Goal: Information Seeking & Learning: Learn about a topic

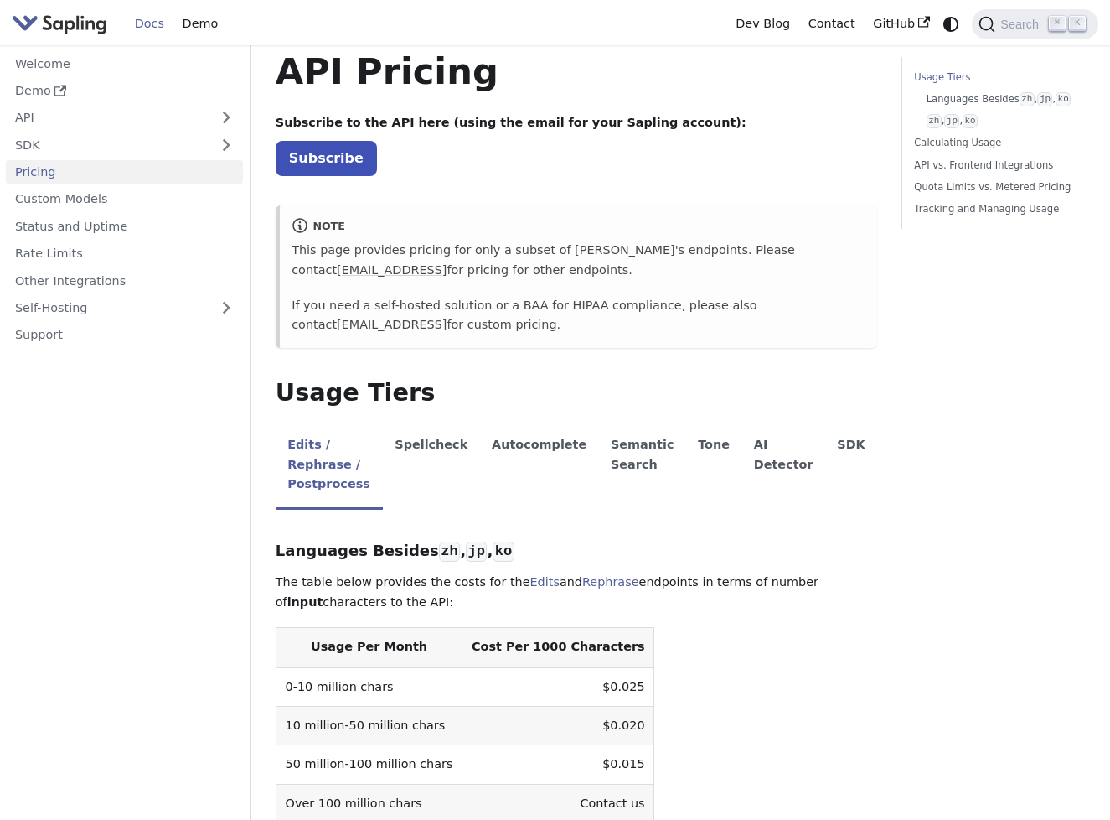
scroll to position [45, 0]
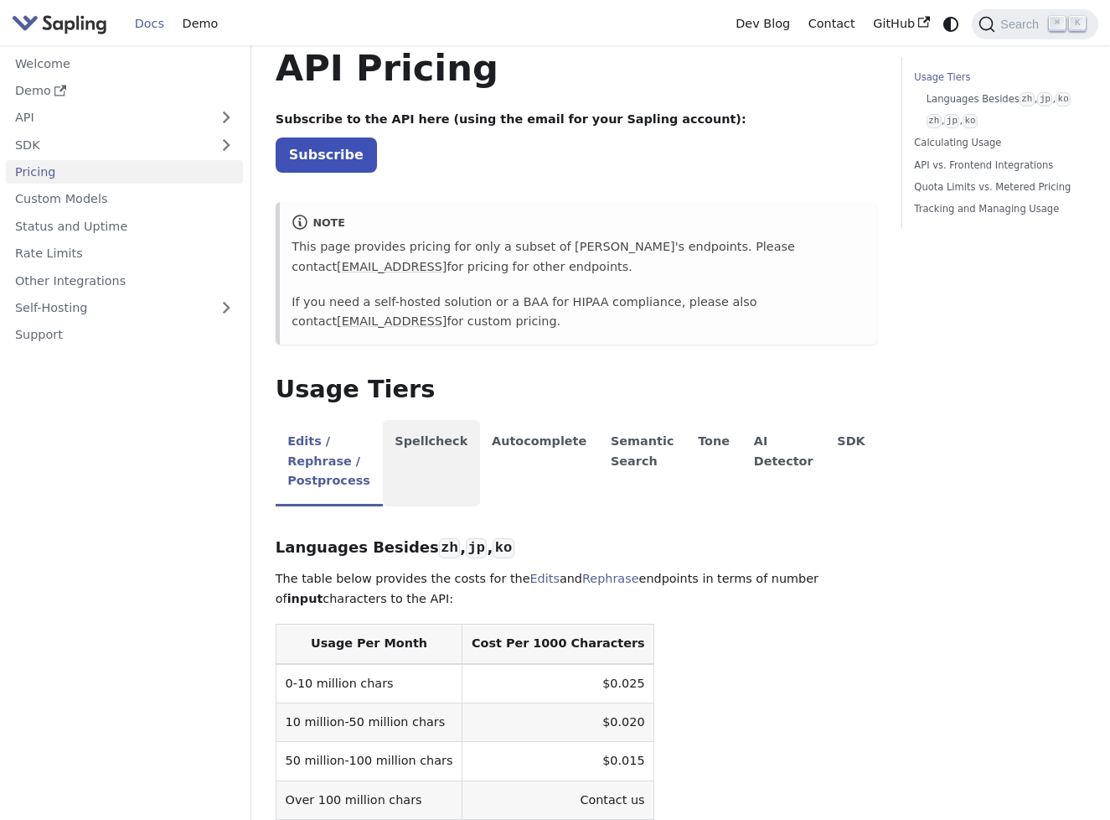
click at [467, 437] on li "Spellcheck" at bounding box center [431, 463] width 97 height 86
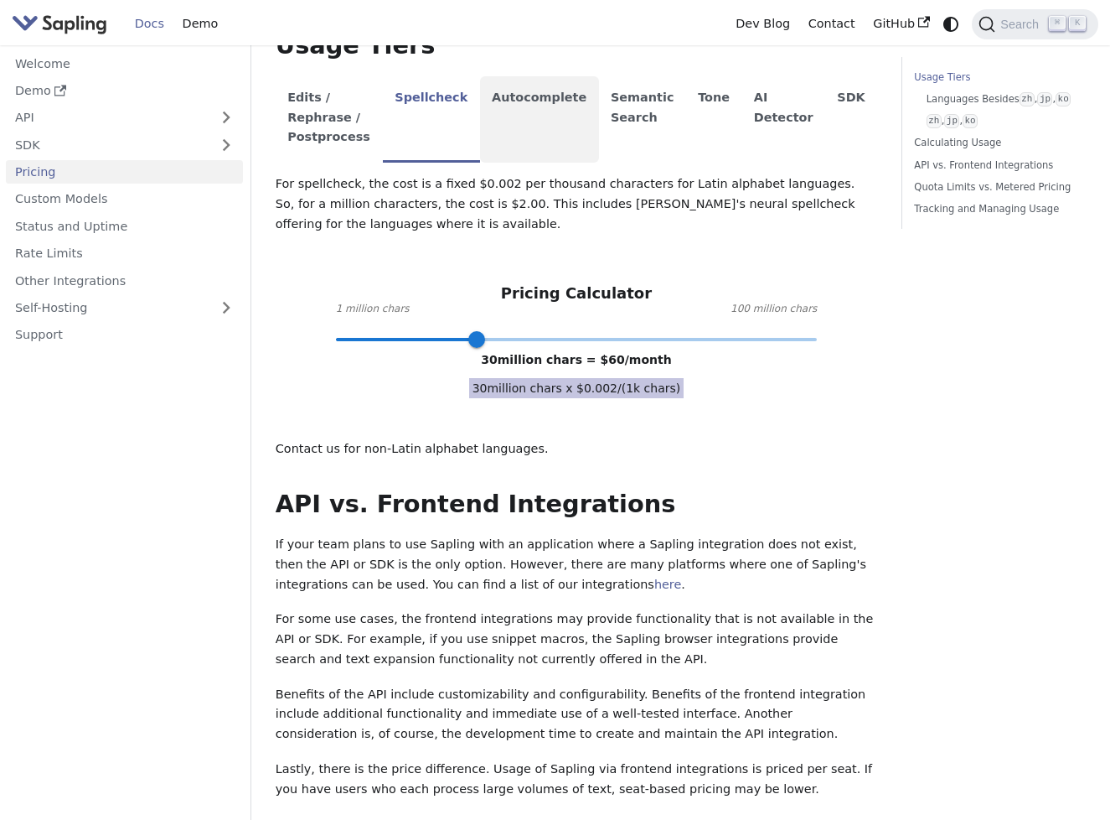
scroll to position [393, 0]
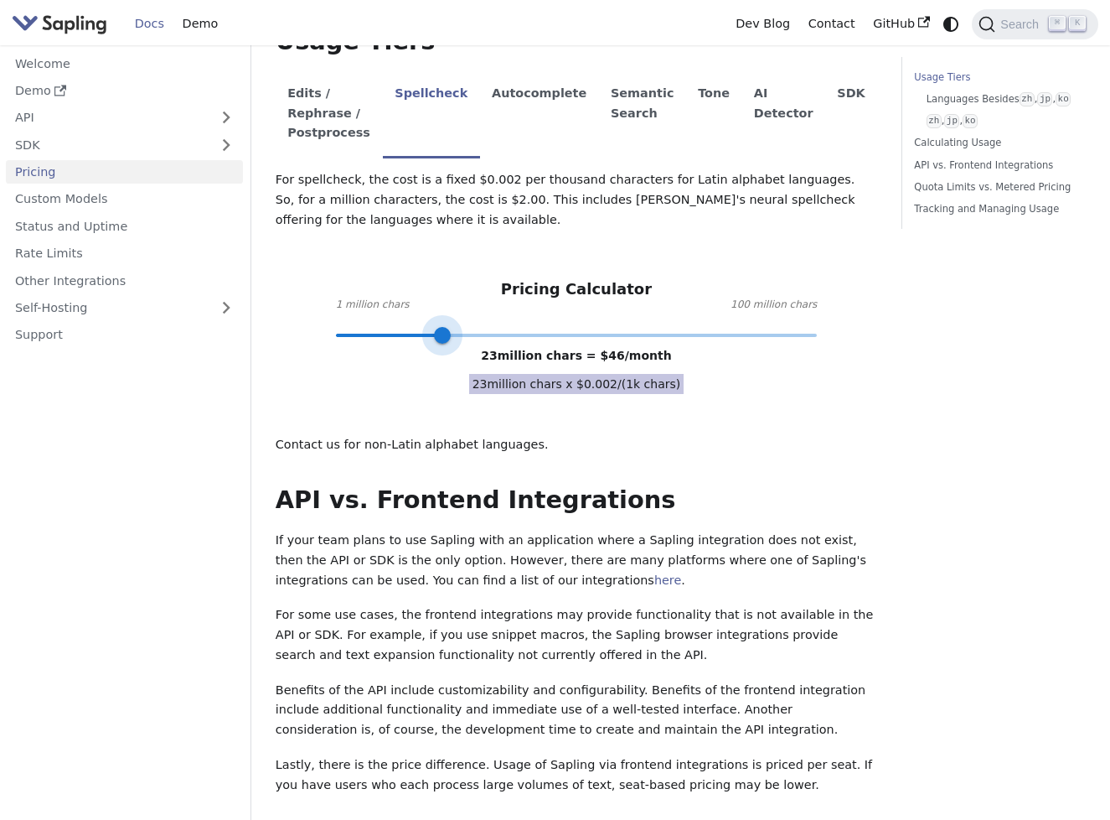
type input "27"
drag, startPoint x: 481, startPoint y: 316, endPoint x: 462, endPoint y: 319, distance: 19.6
click at [451, 327] on span at bounding box center [442, 335] width 17 height 17
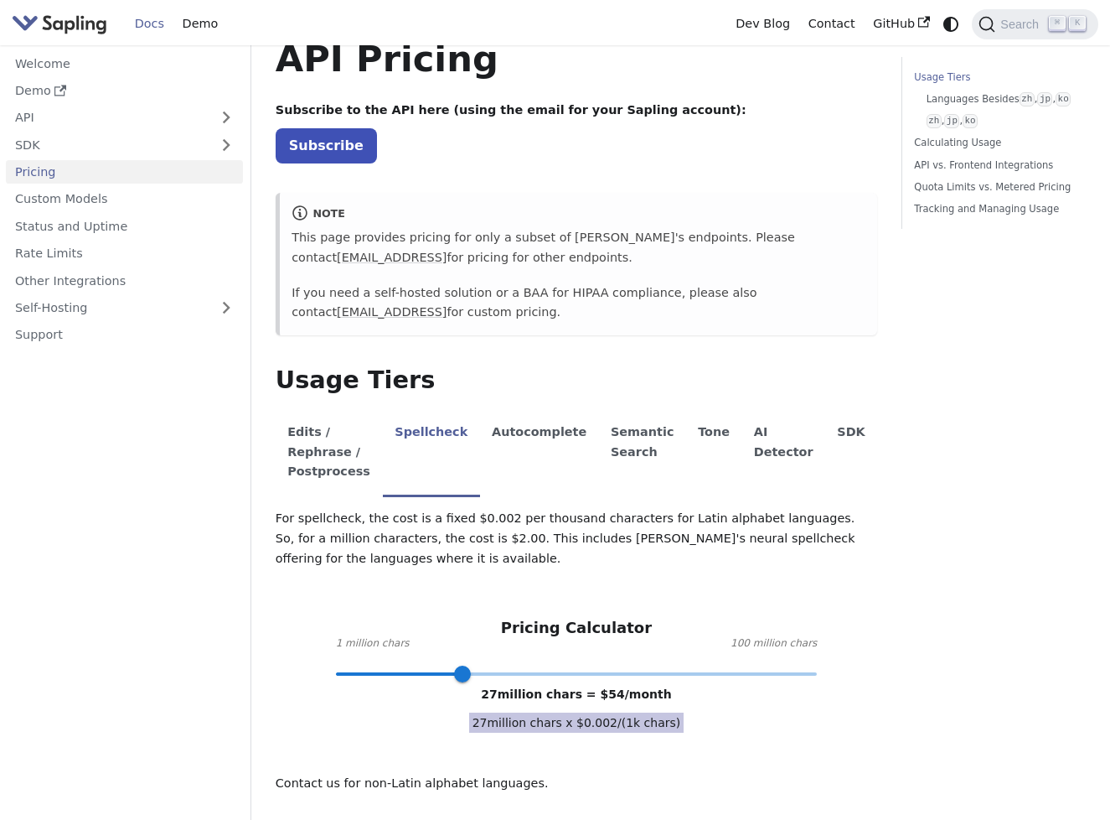
scroll to position [56, 0]
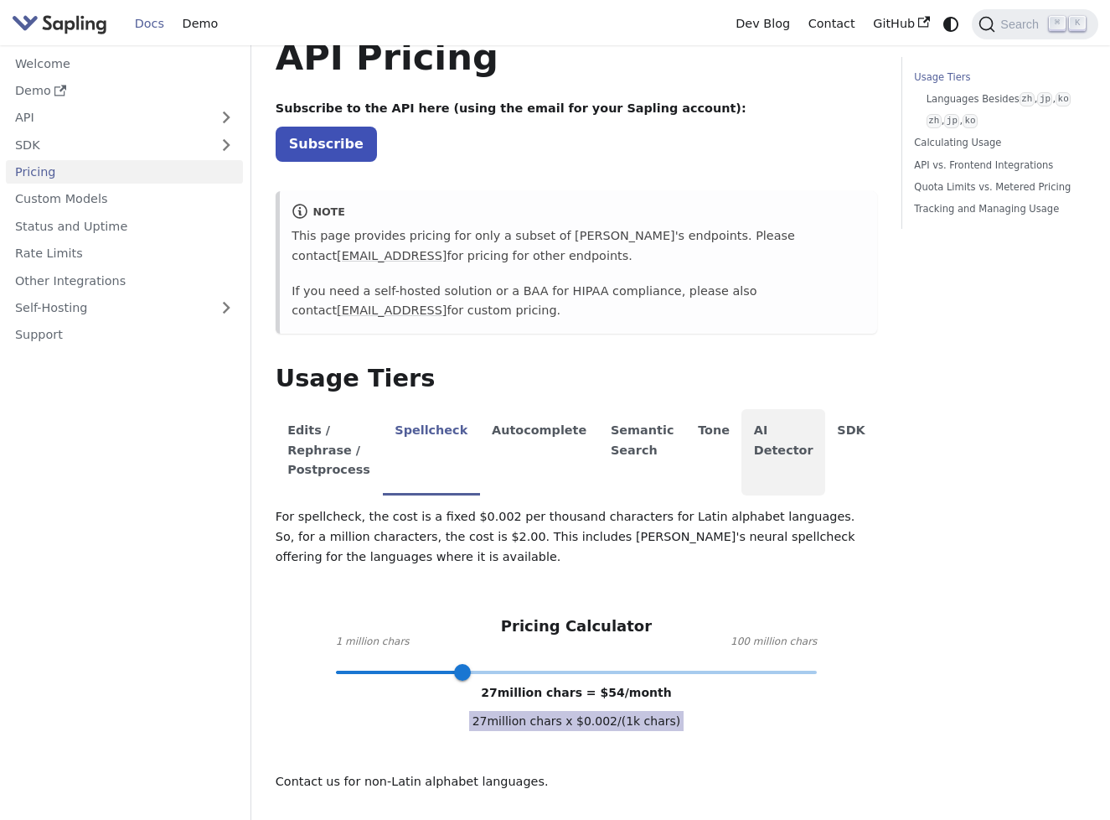
click at [767, 438] on li "AI Detector" at bounding box center [784, 452] width 84 height 86
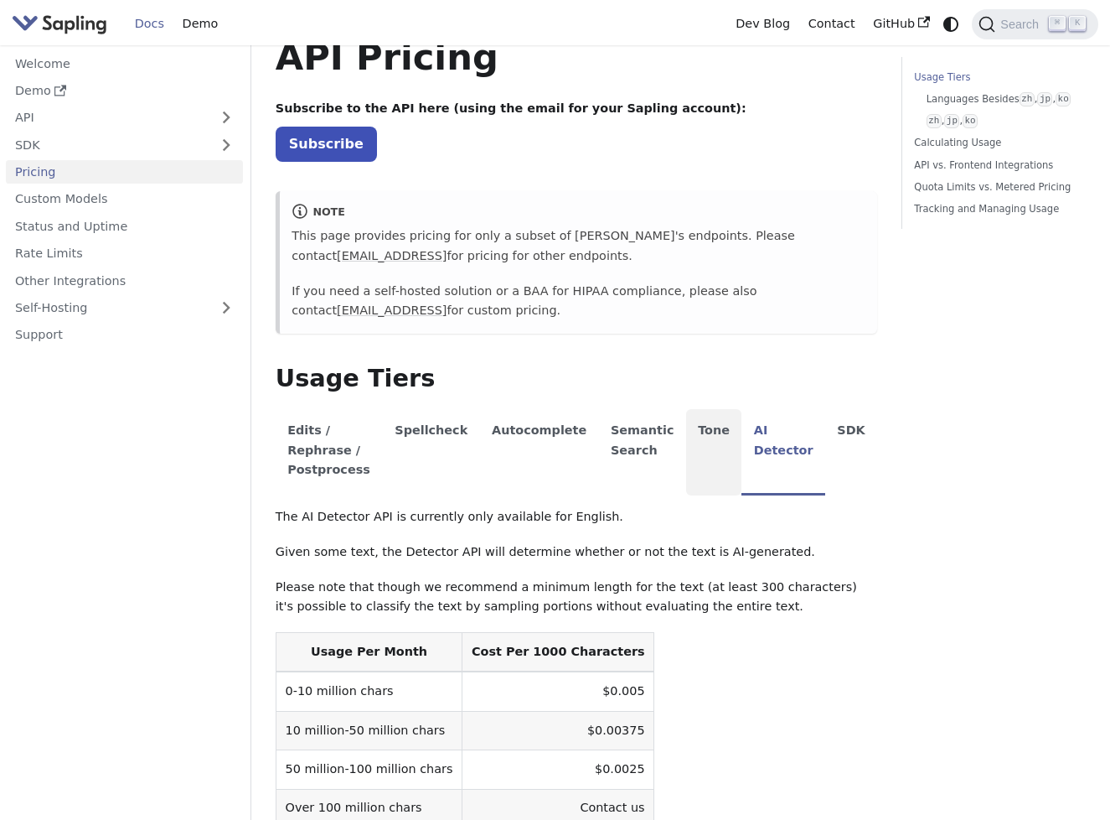
click at [720, 427] on li "Tone" at bounding box center [714, 452] width 56 height 86
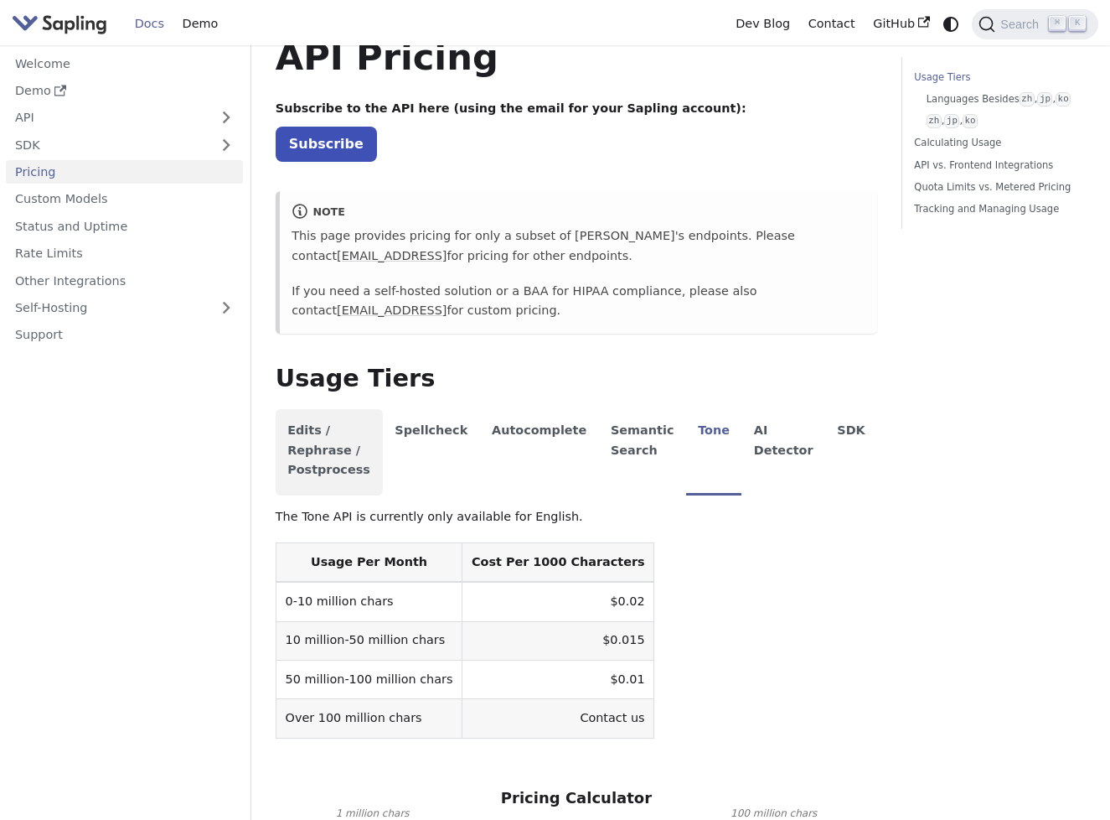
click at [343, 433] on li "Edits / Rephrase / Postprocess" at bounding box center [329, 452] width 107 height 86
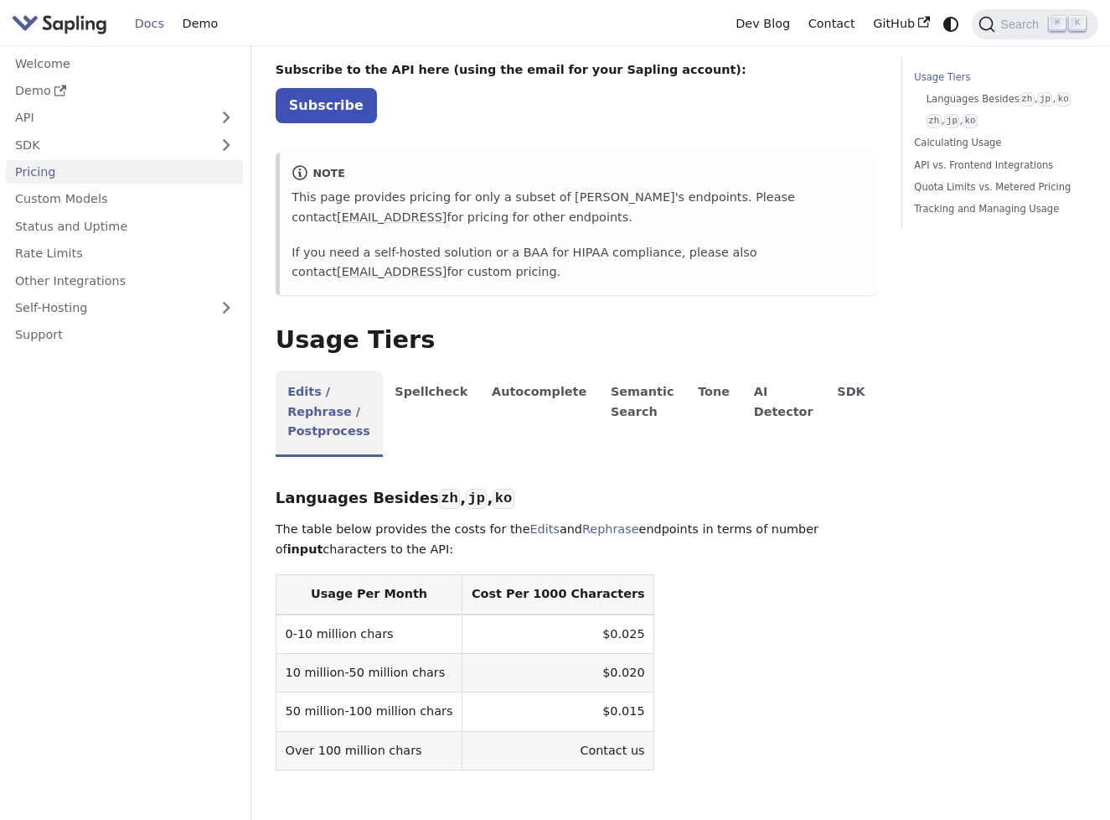
scroll to position [0, 0]
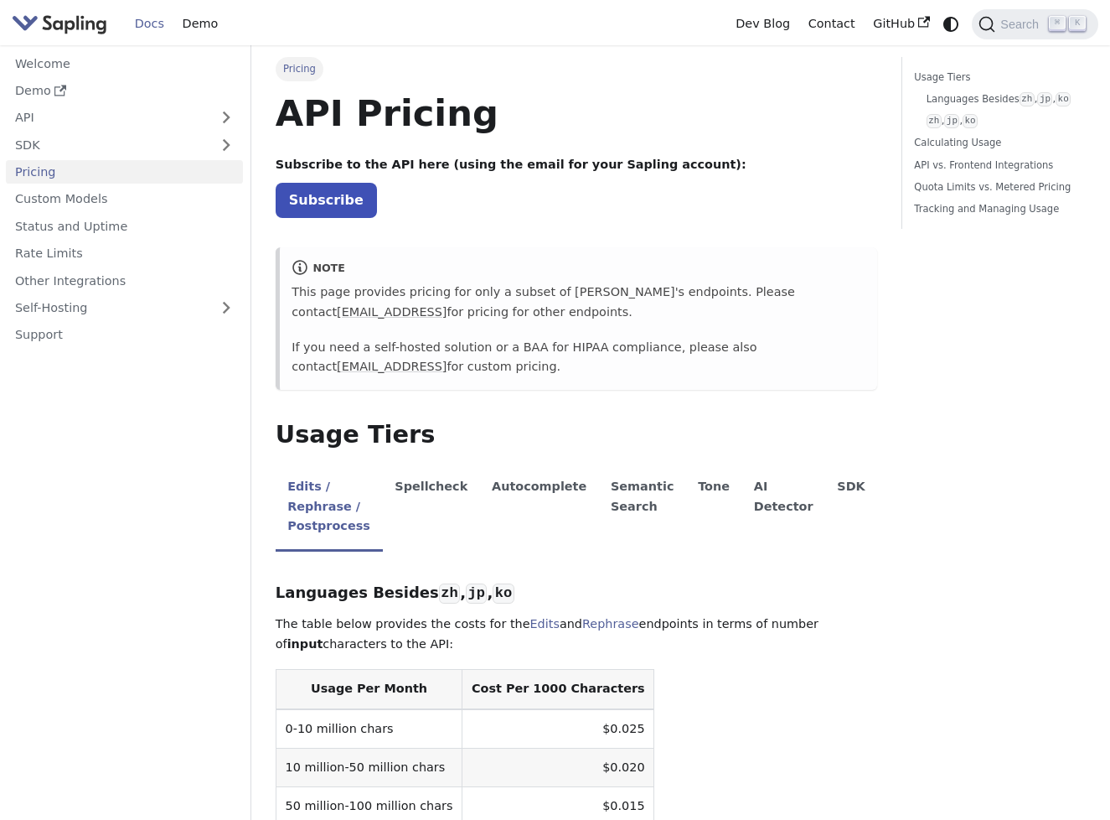
click at [66, 212] on ul "Welcome Demo API SDK Pricing Custom Models Status and Uptime Rate Limits Other …" at bounding box center [124, 199] width 237 height 296
click at [65, 198] on link "Custom Models" at bounding box center [124, 199] width 237 height 24
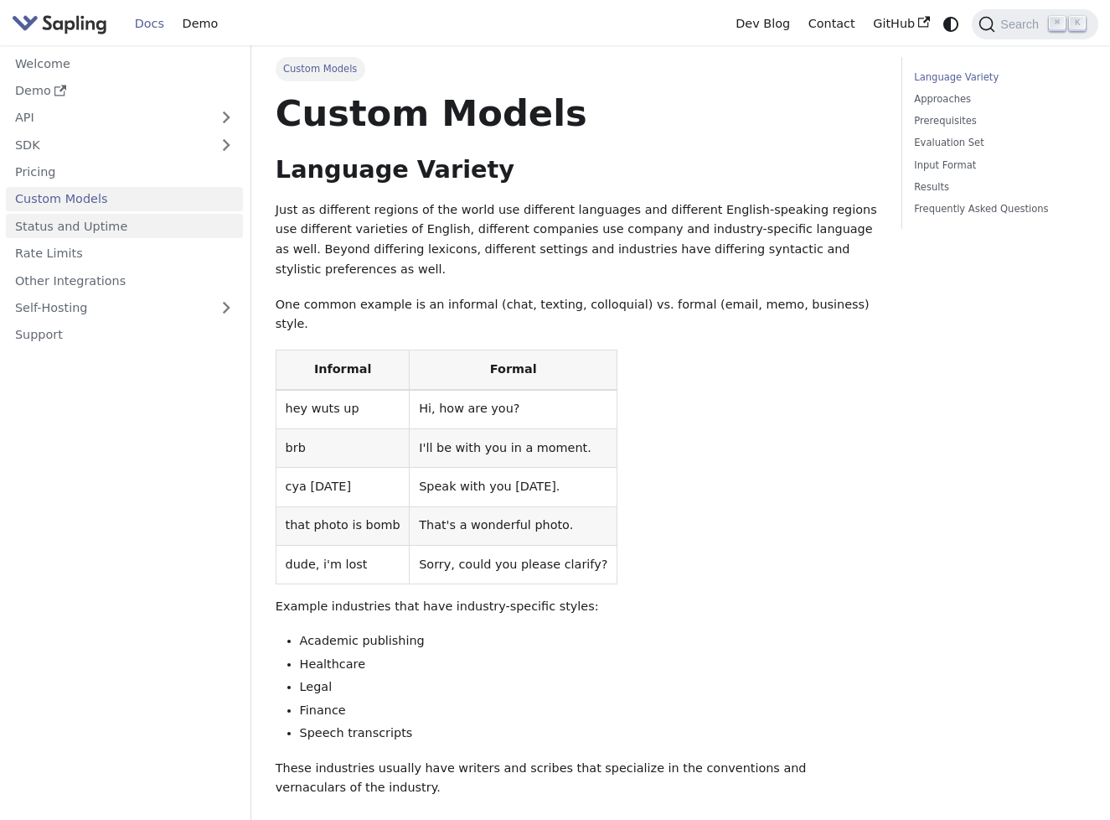
click at [69, 232] on link "Status and Uptime" at bounding box center [124, 226] width 237 height 24
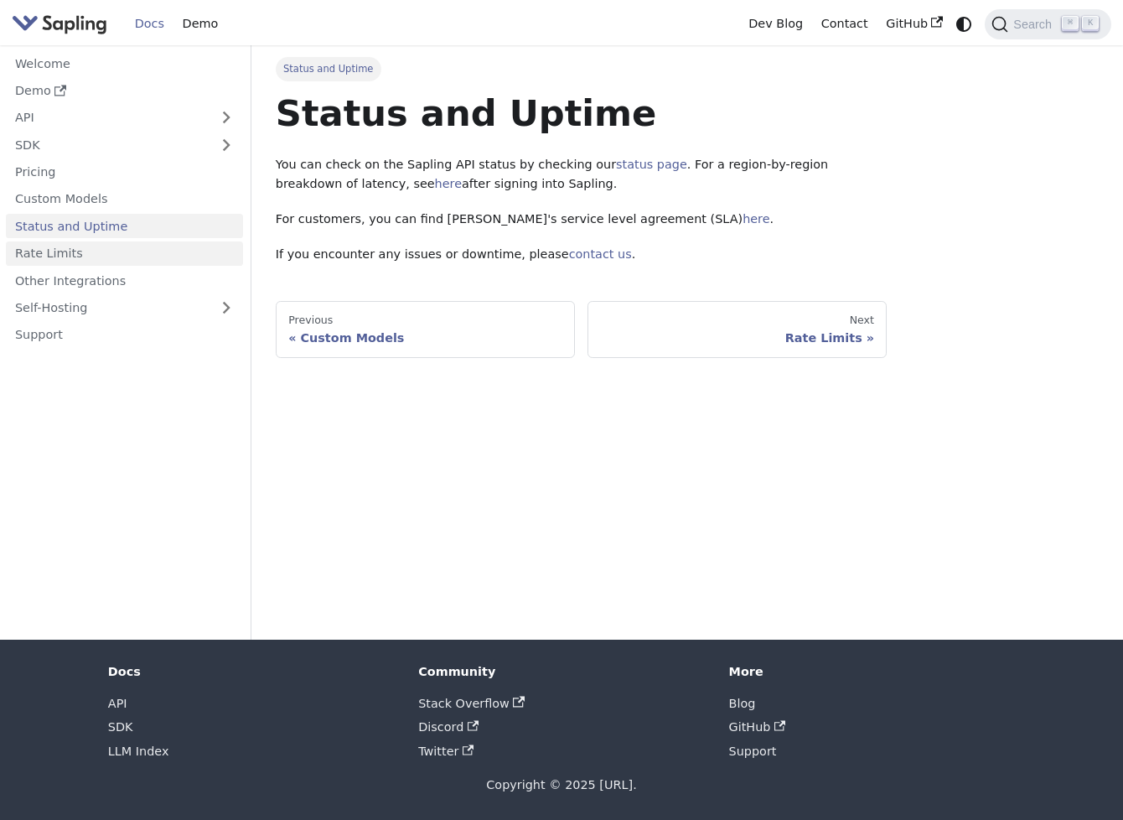
click at [58, 256] on link "Rate Limits" at bounding box center [124, 253] width 237 height 24
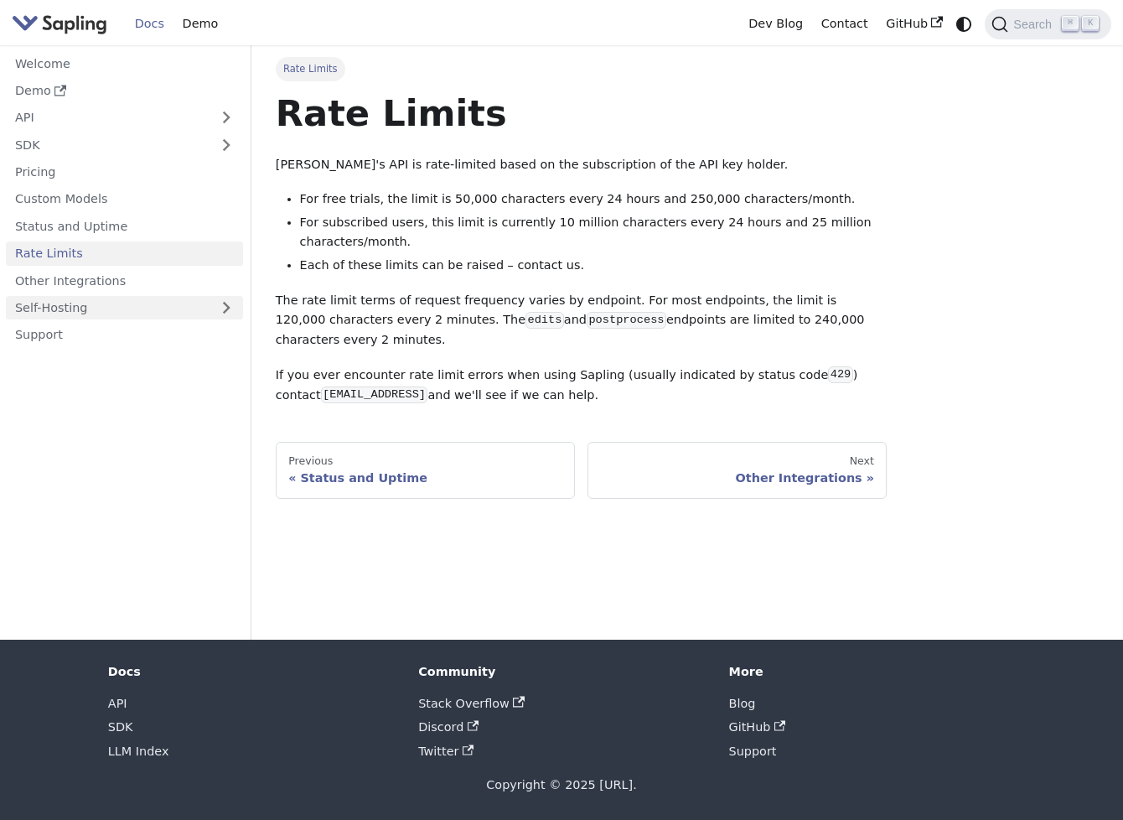
click at [49, 318] on link "Self-Hosting" at bounding box center [124, 308] width 237 height 24
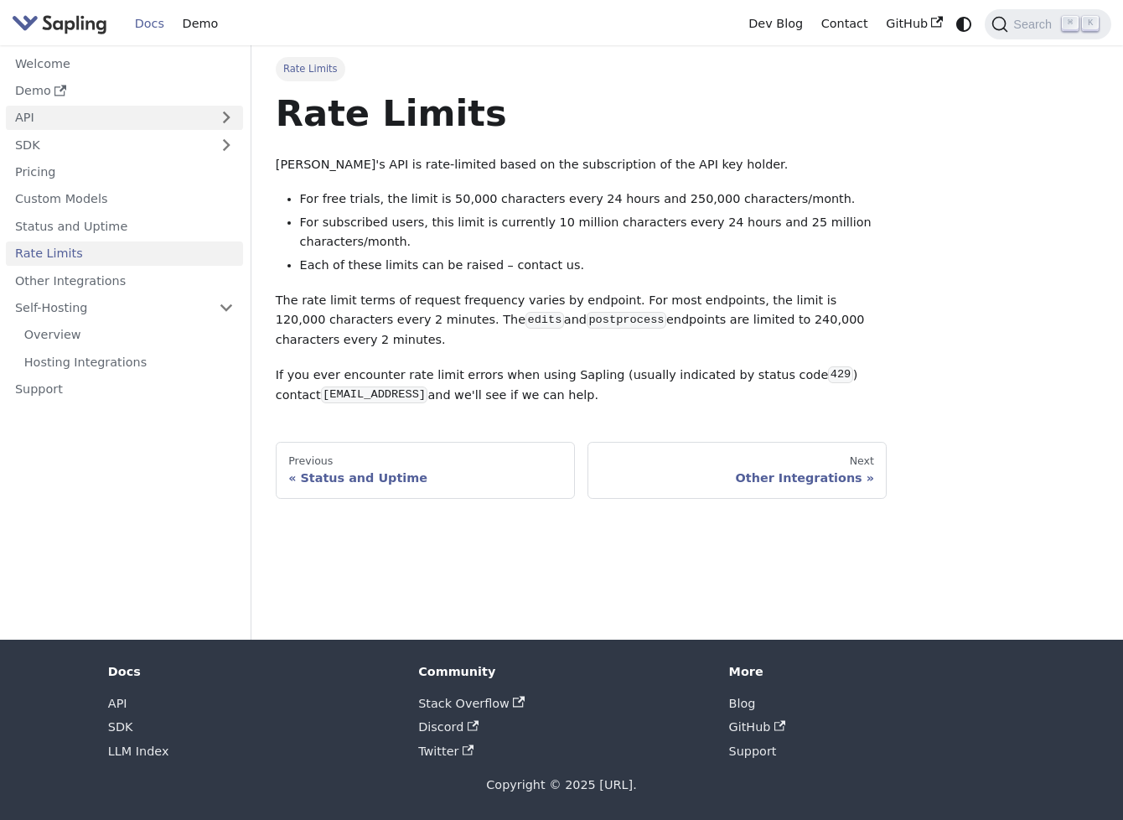
click at [23, 121] on link "API" at bounding box center [108, 118] width 204 height 24
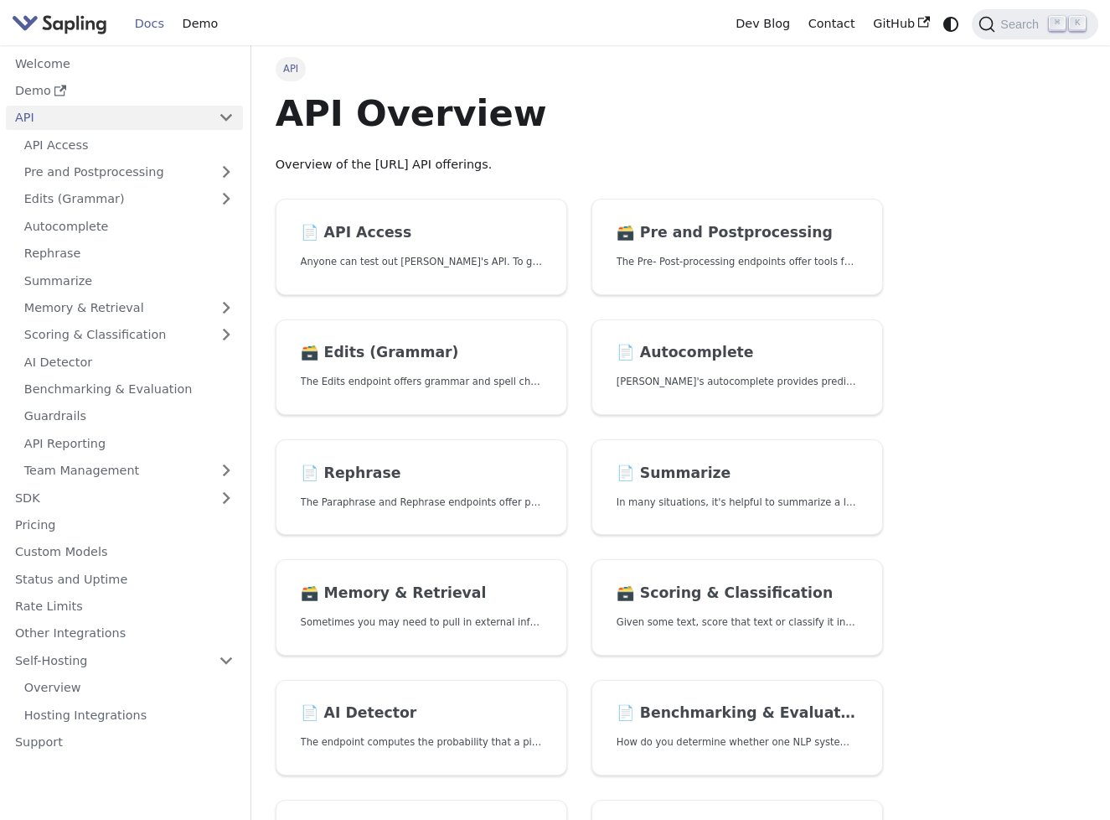
click at [23, 121] on link "API" at bounding box center [108, 118] width 204 height 24
